Goal: Book appointment/travel/reservation

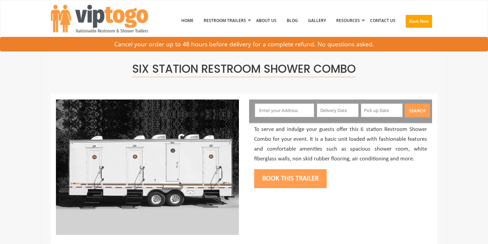
click at [277, 112] on input "text" at bounding box center [285, 111] width 60 height 14
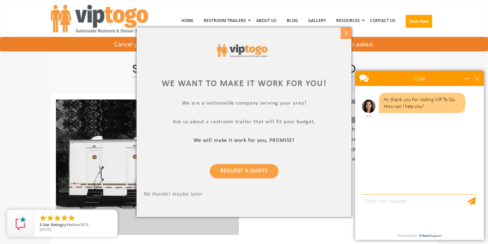
click at [343, 31] on div "X" at bounding box center [345, 33] width 10 height 12
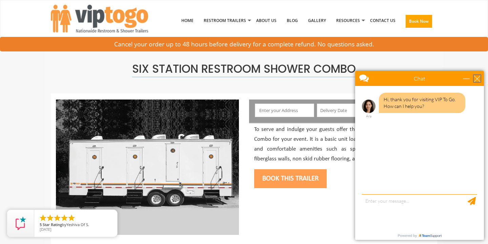
click at [474, 79] on div "close" at bounding box center [476, 78] width 7 height 7
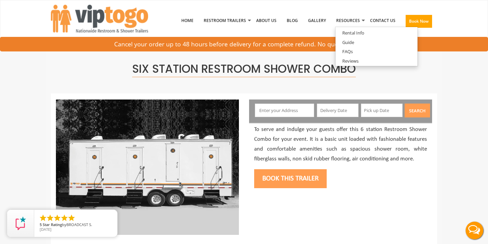
click at [267, 114] on input "text" at bounding box center [285, 111] width 60 height 14
click at [266, 110] on input "text" at bounding box center [285, 111] width 60 height 14
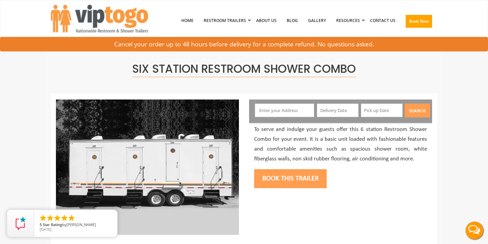
paste input "86 Kibling Hill Road, Tunbridge, Vermont, 05077"
type input "[STREET_ADDRESS][PERSON_NAME][PERSON_NAME][US_STATE]"
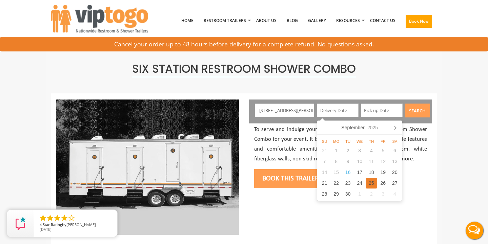
click at [368, 186] on div "25" at bounding box center [371, 183] width 12 height 11
type input "09/25/2025"
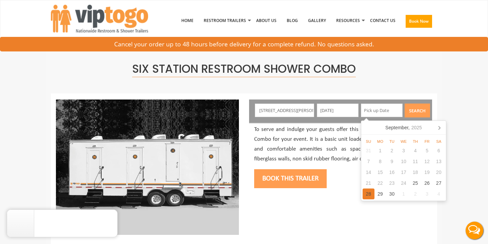
click at [368, 195] on div "28" at bounding box center [368, 194] width 12 height 11
type input "09/28/2025"
click at [413, 110] on button "Search" at bounding box center [416, 111] width 25 height 14
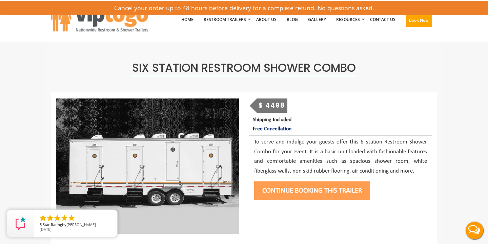
scroll to position [16, 0]
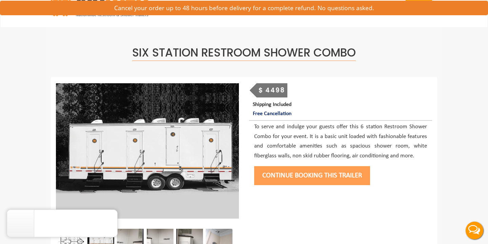
click at [312, 174] on button "Continue Booking this trailer" at bounding box center [312, 175] width 116 height 19
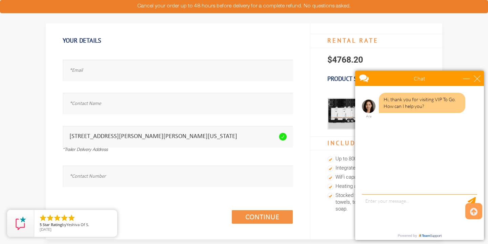
scroll to position [44, 0]
click at [480, 82] on div "close" at bounding box center [476, 78] width 7 height 7
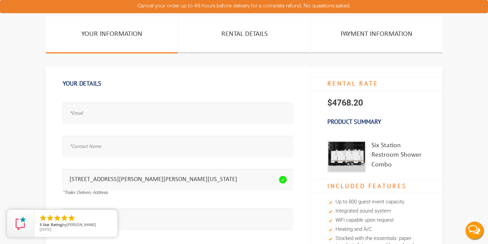
scroll to position [0, 0]
